Goal: Find specific page/section: Find specific page/section

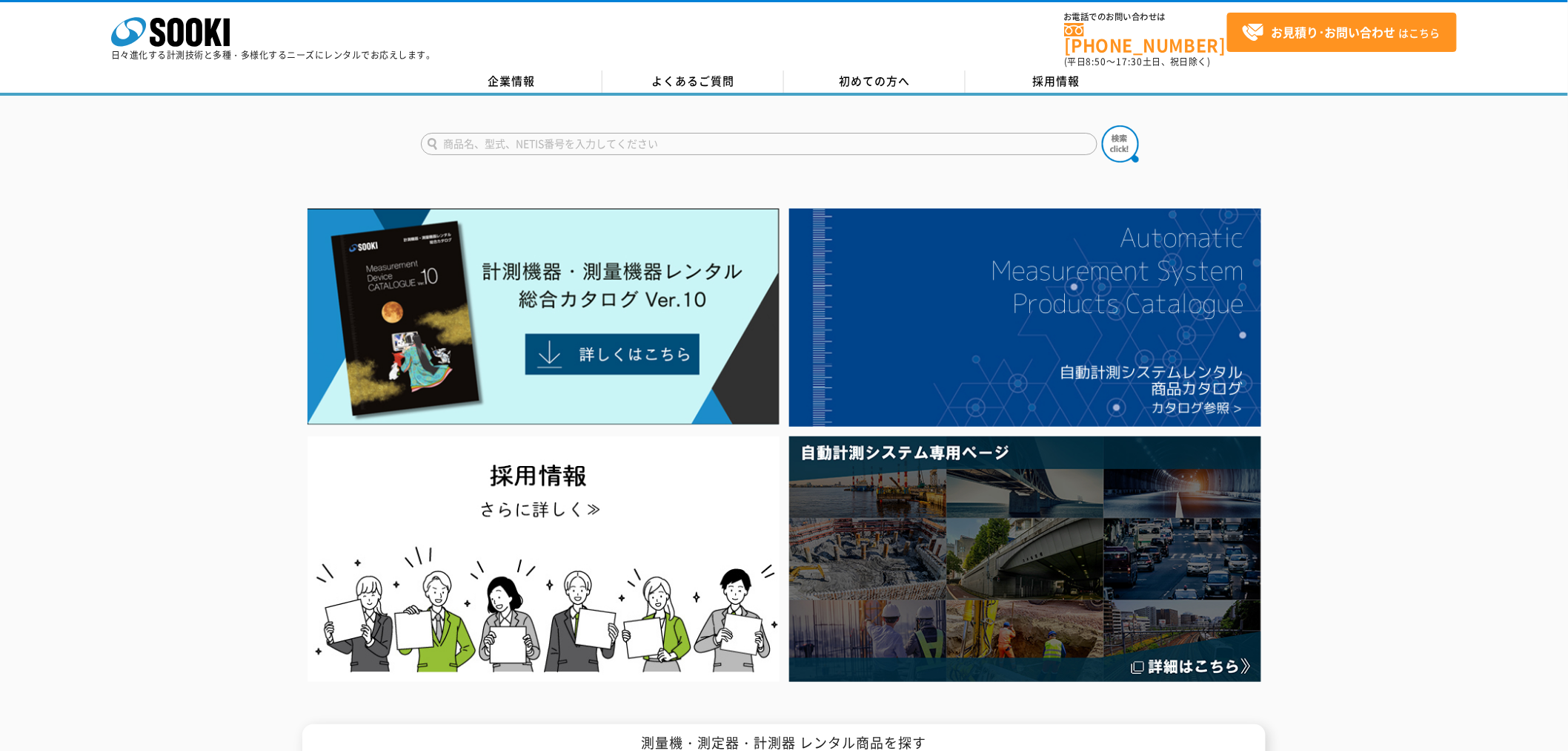
click at [146, 312] on div at bounding box center [784, 445] width 1568 height 483
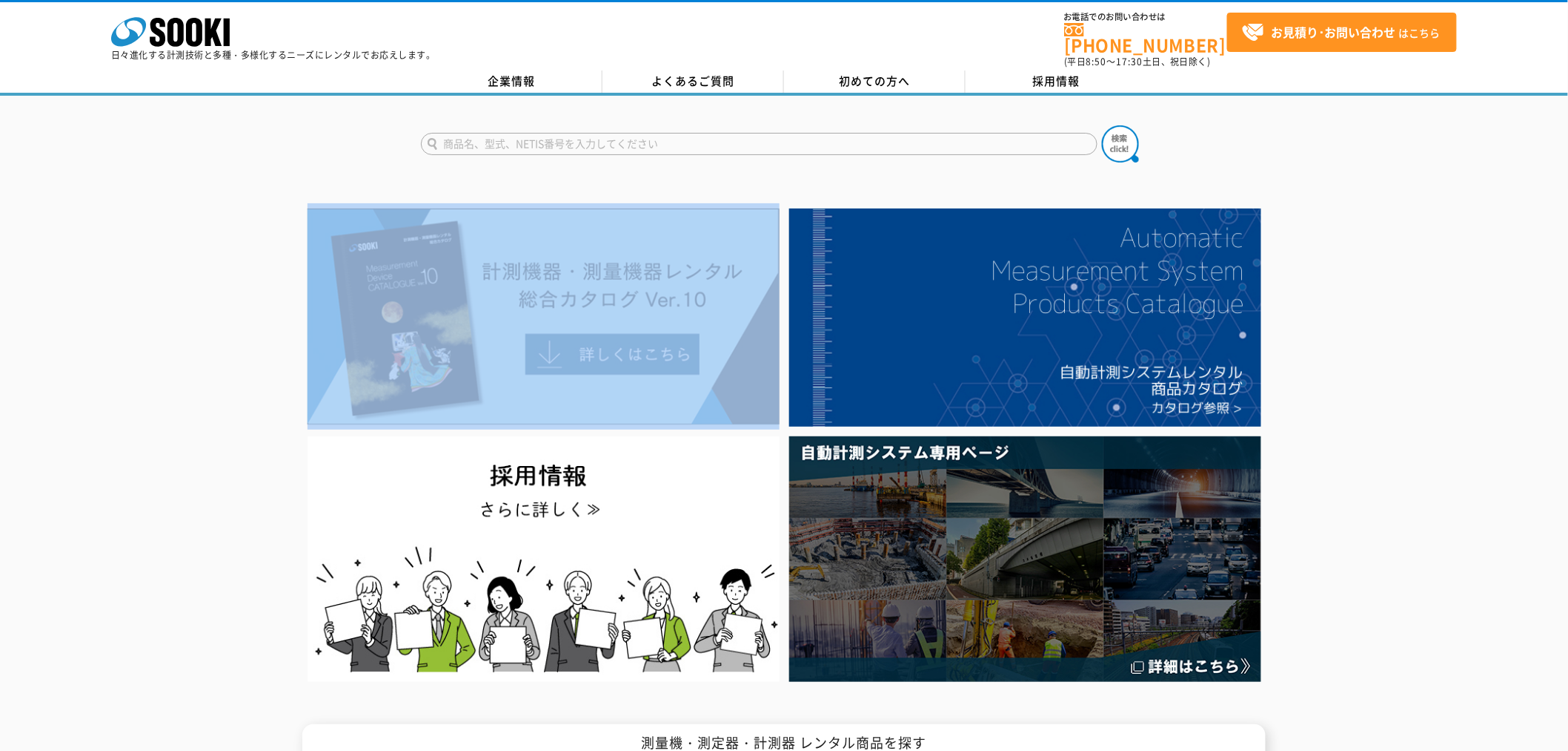
click at [146, 312] on div at bounding box center [784, 445] width 1568 height 483
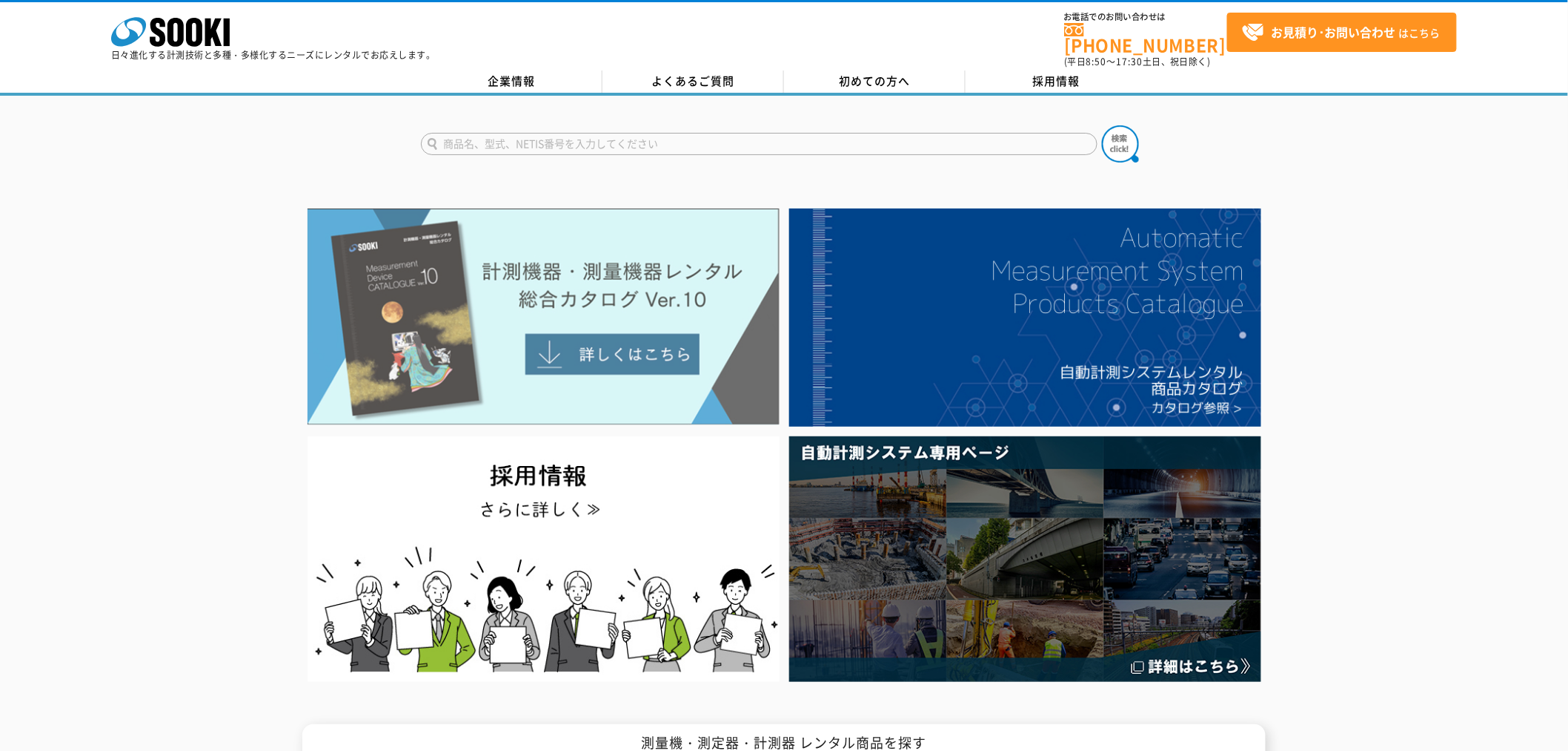
click at [471, 284] on img at bounding box center [544, 316] width 472 height 217
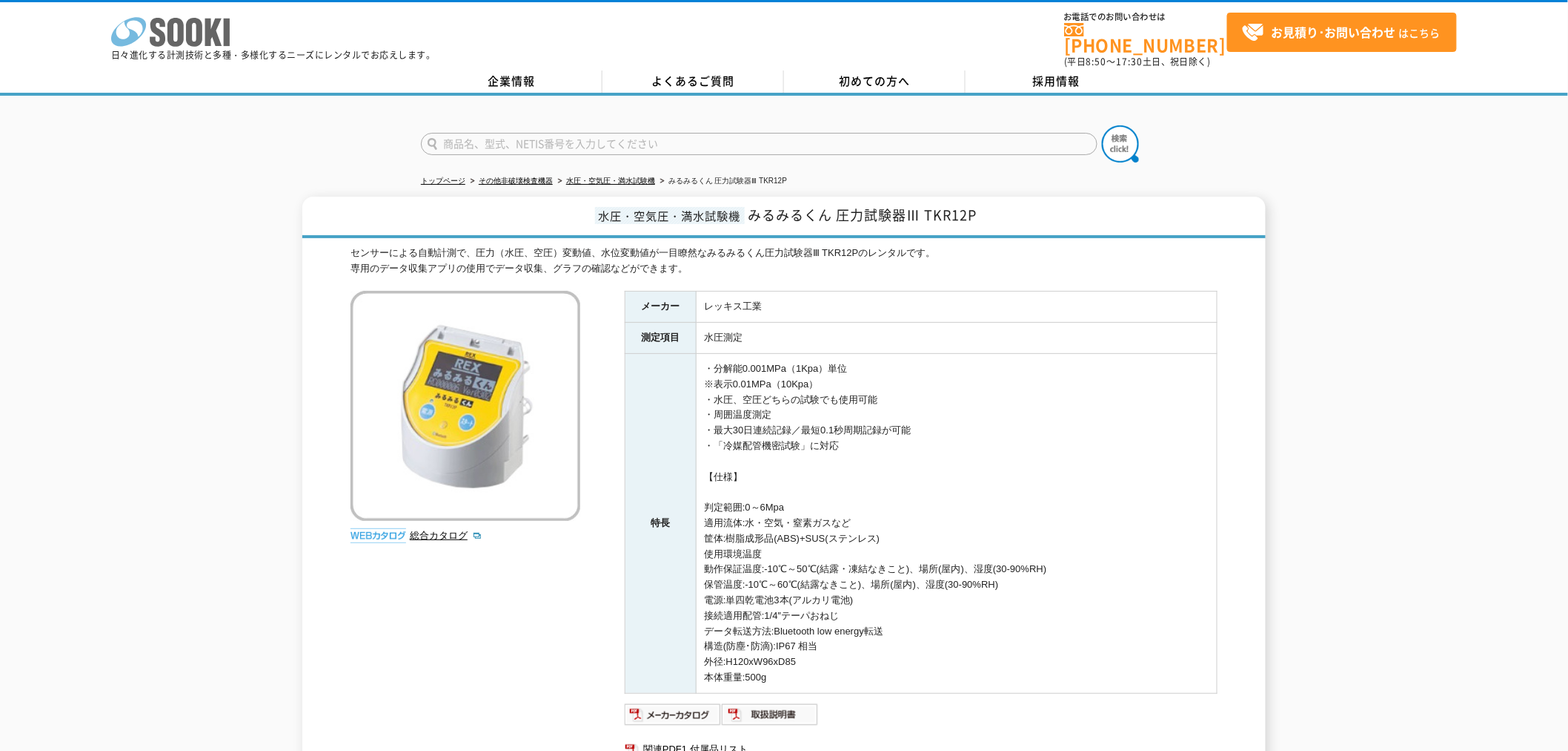
click at [168, 37] on icon at bounding box center [176, 31] width 17 height 29
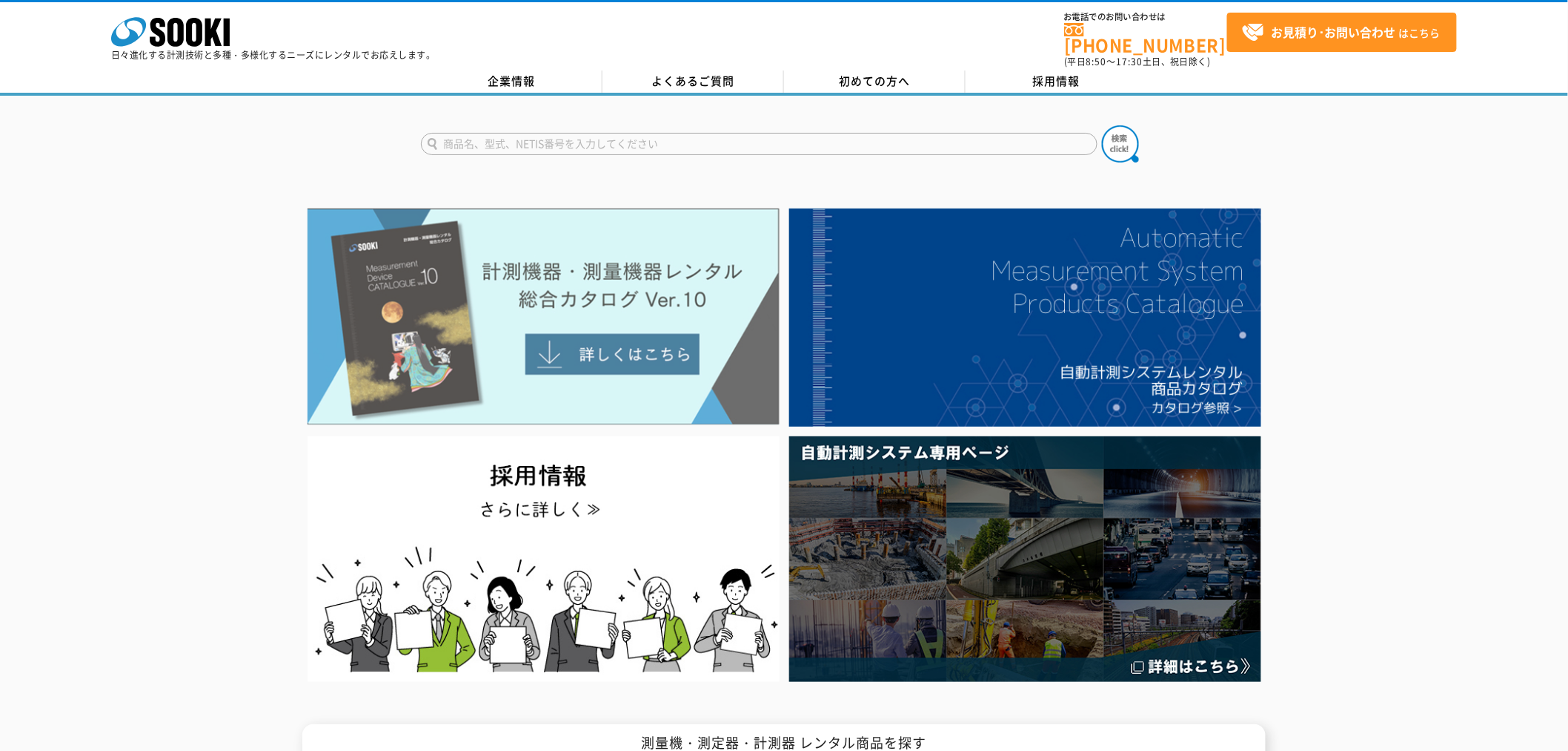
click at [457, 299] on img at bounding box center [544, 316] width 472 height 217
